Goal: Use online tool/utility: Use online tool/utility

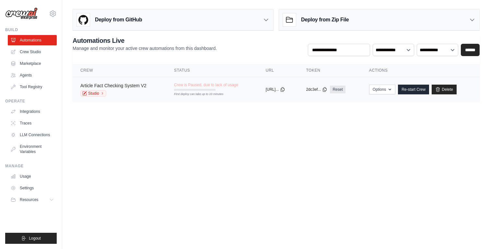
click at [124, 85] on link "Article Fact Checking System V2" at bounding box center [113, 85] width 66 height 5
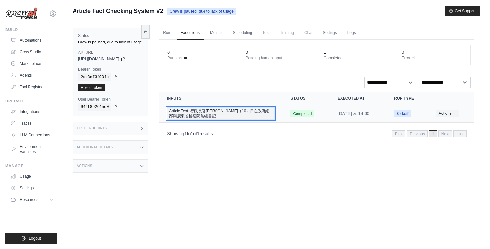
click at [207, 117] on span "Article Text: 行政長官岑浩輝今（10）日在政府總部與廣東省檢察院黨組書記…" at bounding box center [221, 113] width 108 height 12
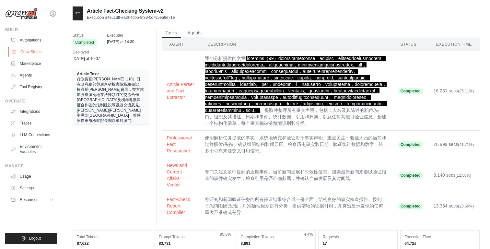
click at [41, 53] on link "Crew Studio" at bounding box center [32, 52] width 49 height 10
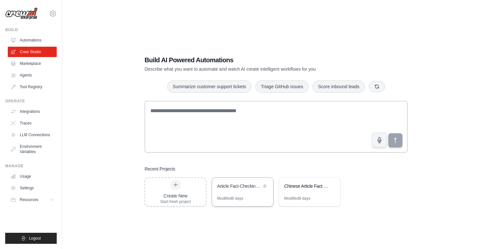
click at [245, 191] on div "Article Fact-Checking System" at bounding box center [242, 187] width 61 height 18
click at [289, 186] on div "Chinese Article Fact Checker" at bounding box center [306, 186] width 44 height 6
click at [241, 192] on div "Article Fact-Checking System" at bounding box center [242, 187] width 61 height 18
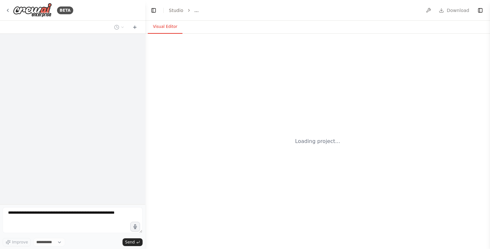
select select "****"
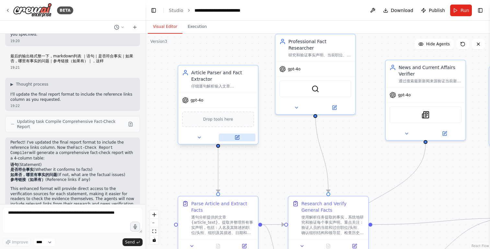
scroll to position [200, 0]
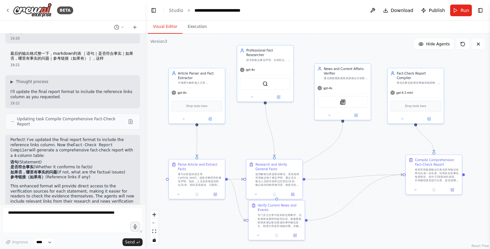
drag, startPoint x: 282, startPoint y: 133, endPoint x: 252, endPoint y: 111, distance: 37.6
click at [252, 111] on div ".deletable-edge-delete-btn { width: 20px; height: 20px; border: 0px solid #ffff…" at bounding box center [317, 141] width 345 height 215
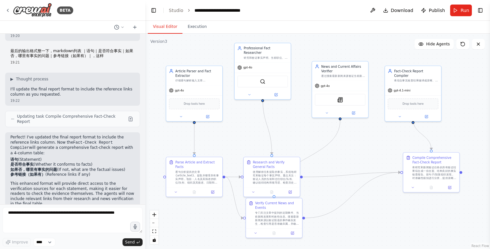
scroll to position [0, 0]
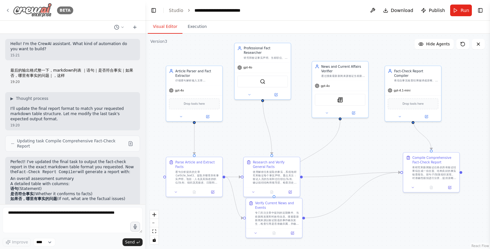
click at [6, 7] on div "BETA" at bounding box center [39, 10] width 68 height 15
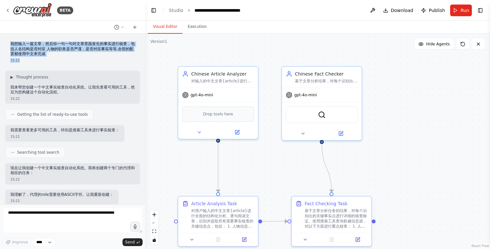
drag, startPoint x: 10, startPoint y: 42, endPoint x: 64, endPoint y: 60, distance: 57.1
click at [64, 60] on div "我想输入一篇文章，然后你一句一句对文章里面发生的事实进行核查，包括人名结构是否对应 人物的职务是否严谨，是否对应事实等等,全部的配置都使用中文来完成 15:22" at bounding box center [72, 52] width 135 height 27
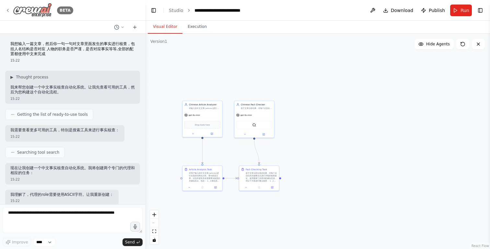
click at [6, 10] on icon at bounding box center [7, 10] width 5 height 5
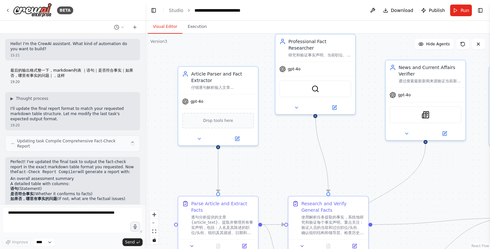
scroll to position [3, 0]
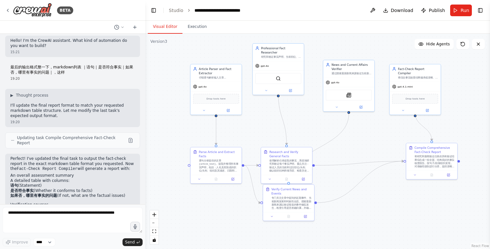
drag, startPoint x: 206, startPoint y: 175, endPoint x: 209, endPoint y: 134, distance: 41.6
click at [209, 134] on div ".deletable-edge-delete-btn { width: 20px; height: 20px; border: 0px solid #ffff…" at bounding box center [317, 141] width 345 height 215
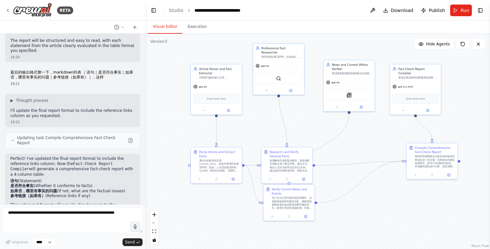
scroll to position [203, 0]
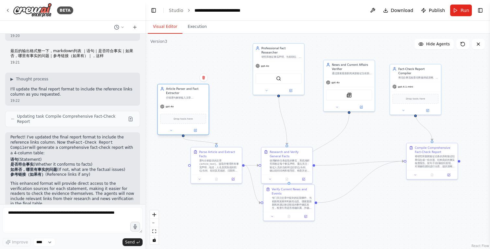
drag, startPoint x: 218, startPoint y: 75, endPoint x: 185, endPoint y: 97, distance: 40.5
click at [184, 97] on div "Article Parser and Fact Extractor 仔细逐句解析输入文章 {article_text}，提取事实声明、人名、职位、组织、日期和…" at bounding box center [186, 93] width 40 height 12
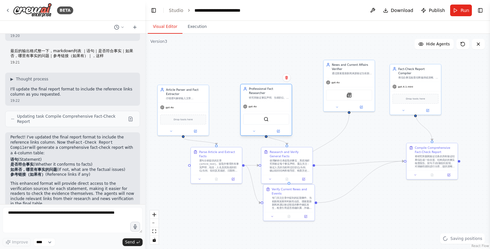
drag, startPoint x: 275, startPoint y: 57, endPoint x: 260, endPoint y: 98, distance: 43.7
click at [260, 102] on div "gpt-4o" at bounding box center [266, 106] width 51 height 9
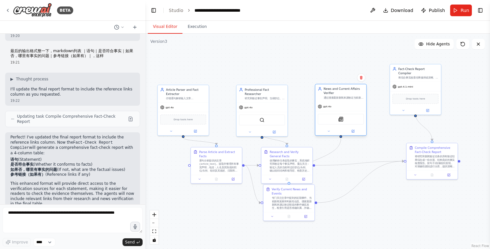
drag, startPoint x: 356, startPoint y: 75, endPoint x: 348, endPoint y: 100, distance: 26.8
click at [348, 100] on div "News and Current Affairs Verifier 通过搜索最新新闻来源验证当前新闻事件、最新发展和时效性信息。确保报道的事件确实发生，并被准…" at bounding box center [340, 93] width 51 height 18
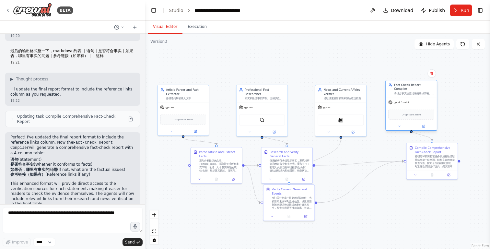
drag, startPoint x: 424, startPoint y: 81, endPoint x: 418, endPoint y: 101, distance: 21.1
click at [418, 101] on div "gpt-4.1-mini" at bounding box center [411, 102] width 51 height 9
